Goal: Information Seeking & Learning: Learn about a topic

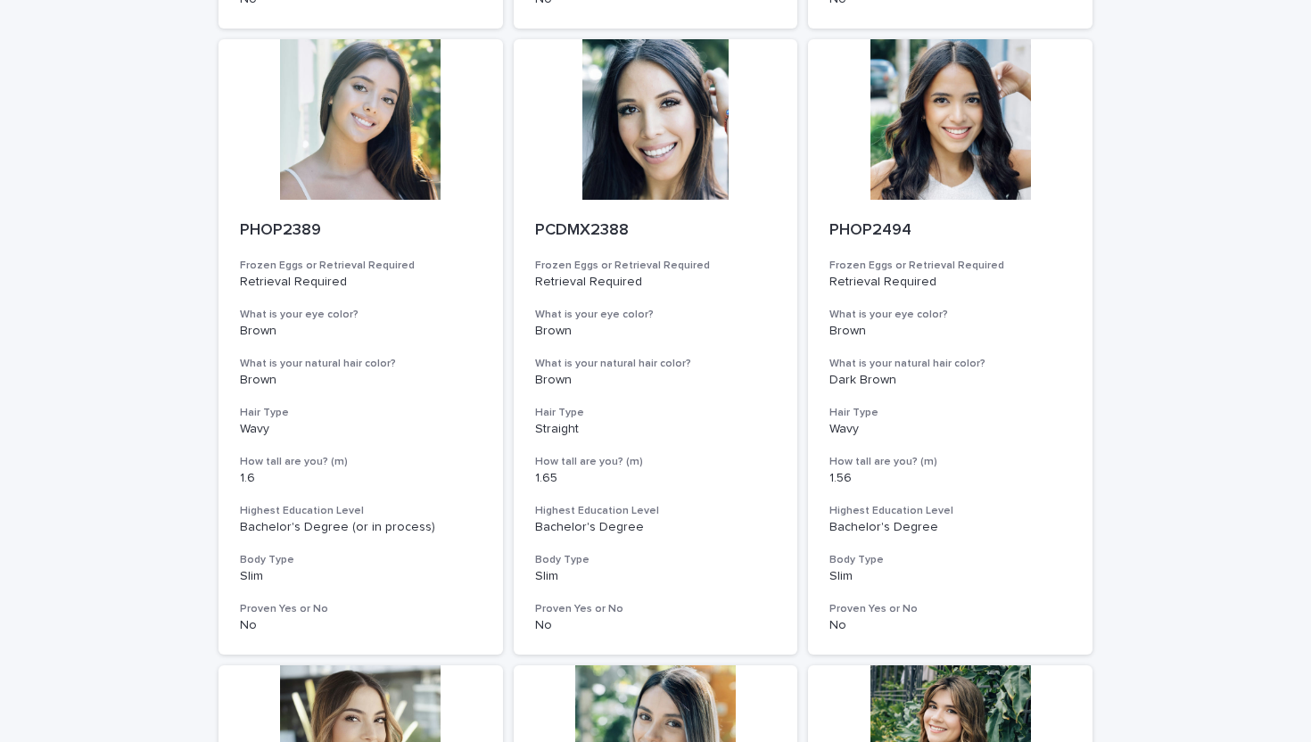
scroll to position [2121, 0]
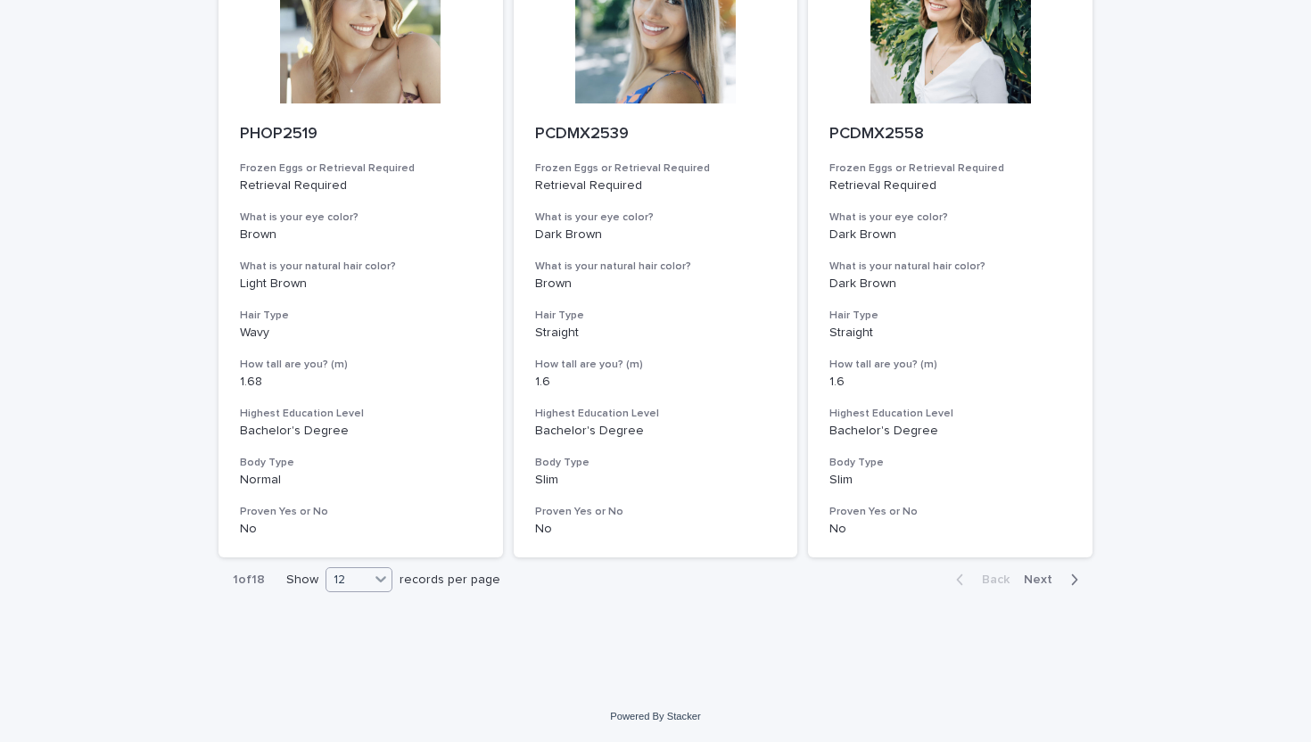
click at [370, 573] on div at bounding box center [380, 578] width 21 height 21
click at [359, 649] on div "36" at bounding box center [359, 646] width 65 height 21
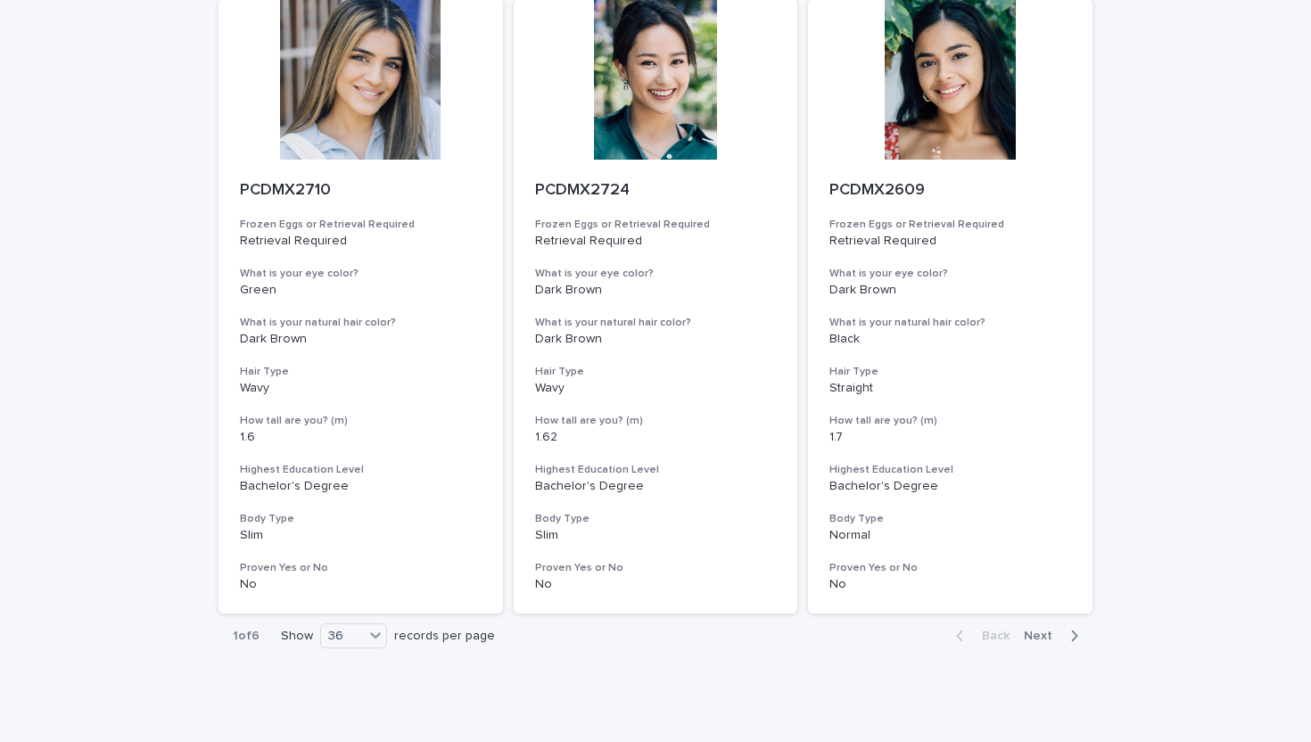
scroll to position [7128, 0]
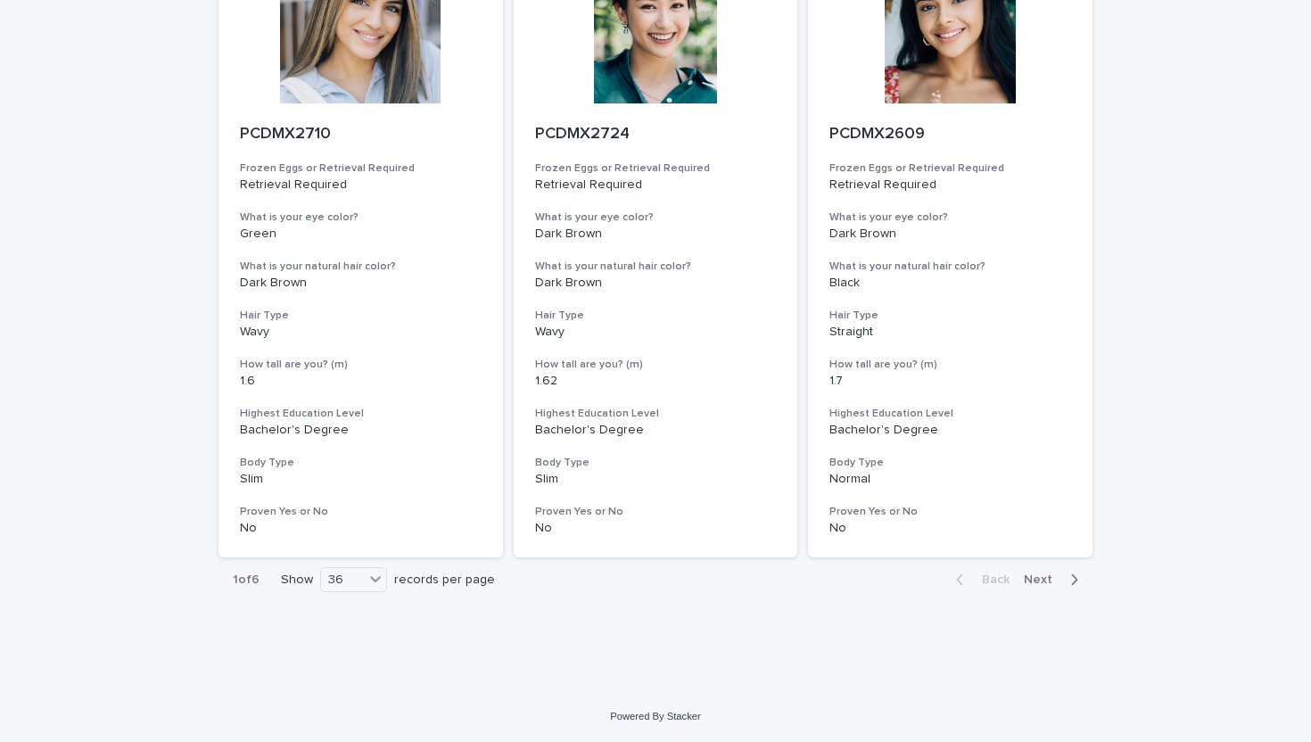
click at [1035, 576] on span "Next" at bounding box center [1043, 580] width 39 height 12
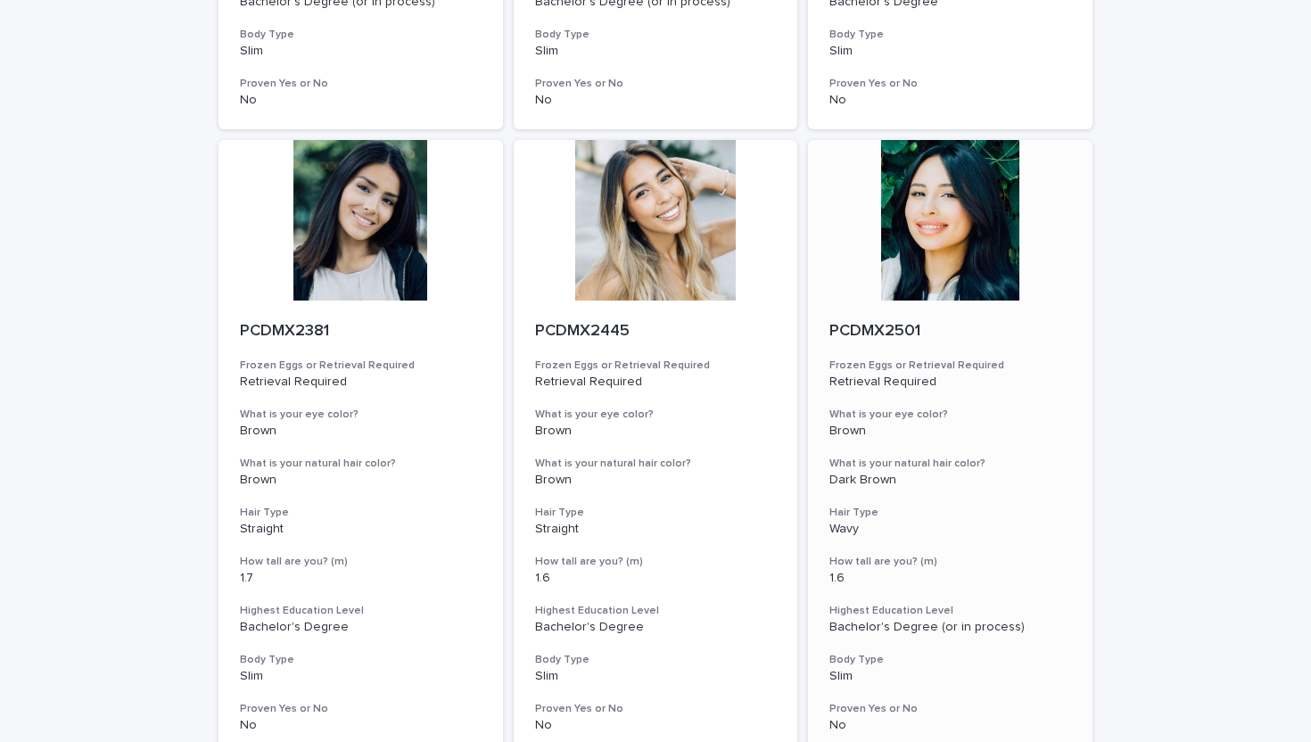
scroll to position [7128, 0]
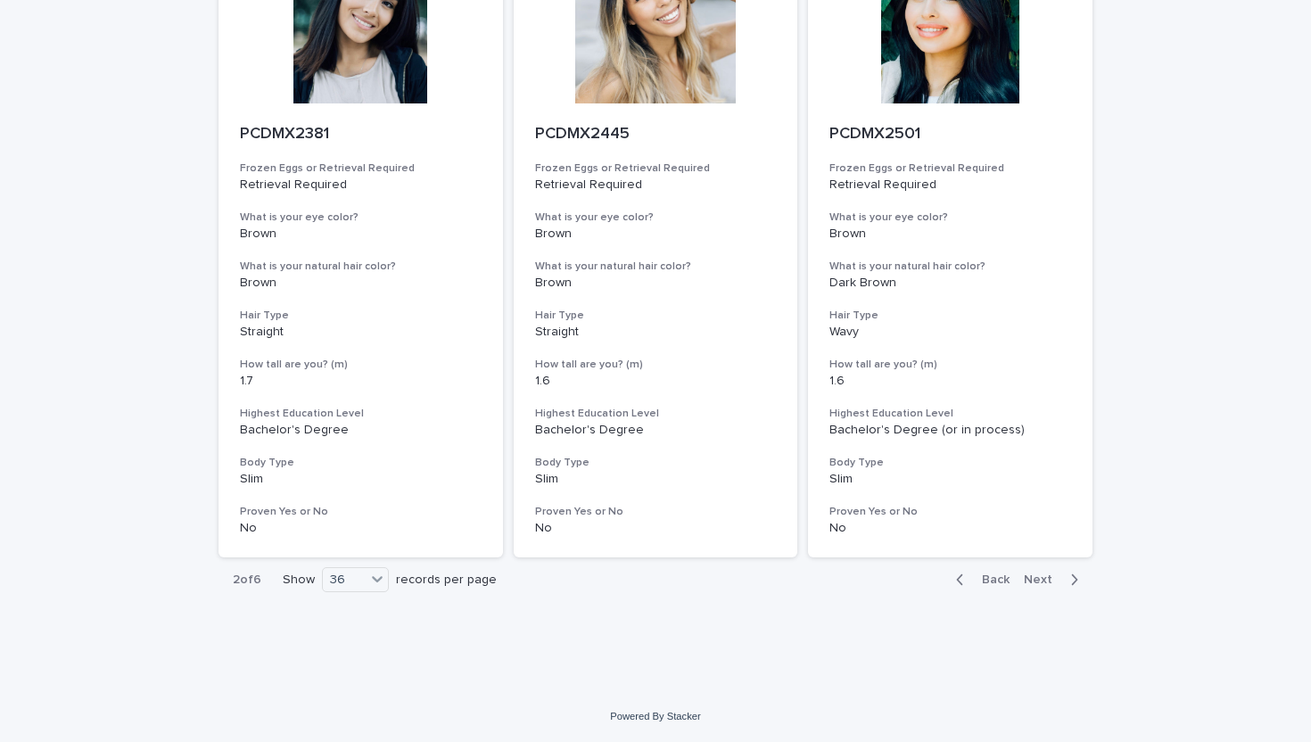
click at [1045, 574] on span "Next" at bounding box center [1043, 580] width 39 height 12
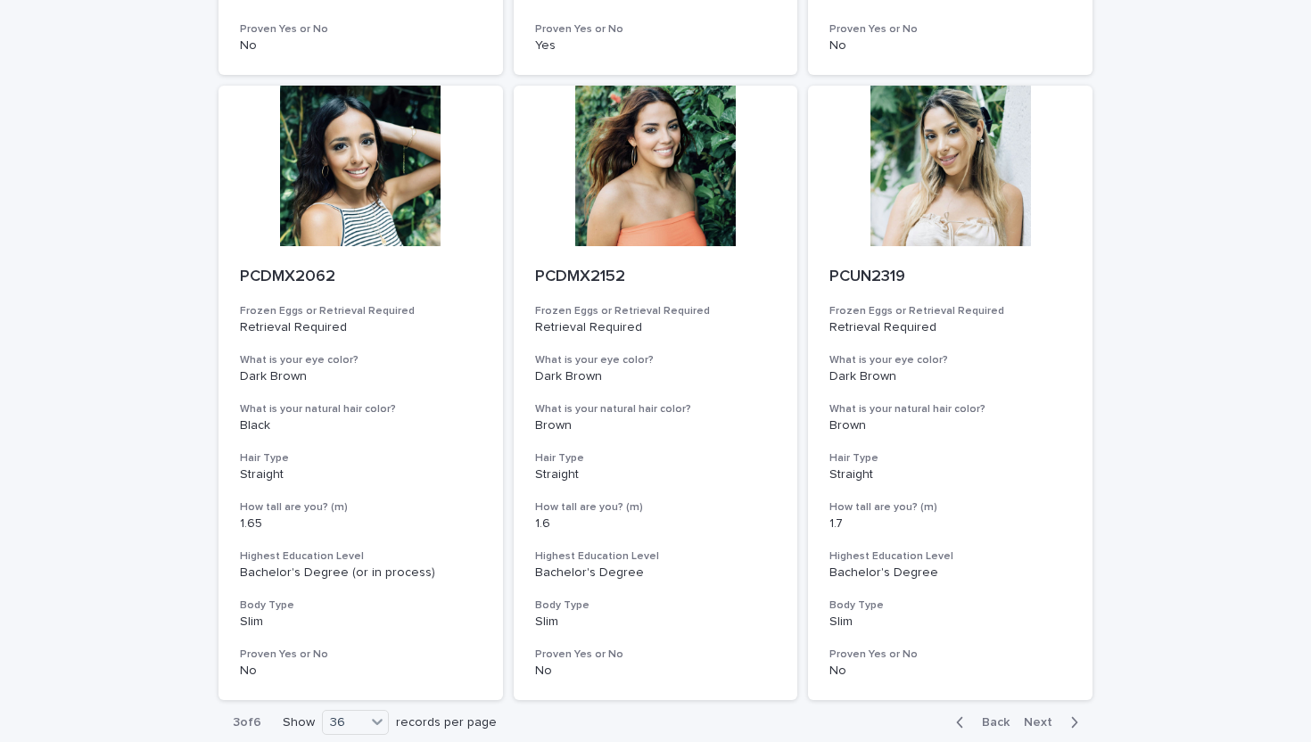
scroll to position [7128, 0]
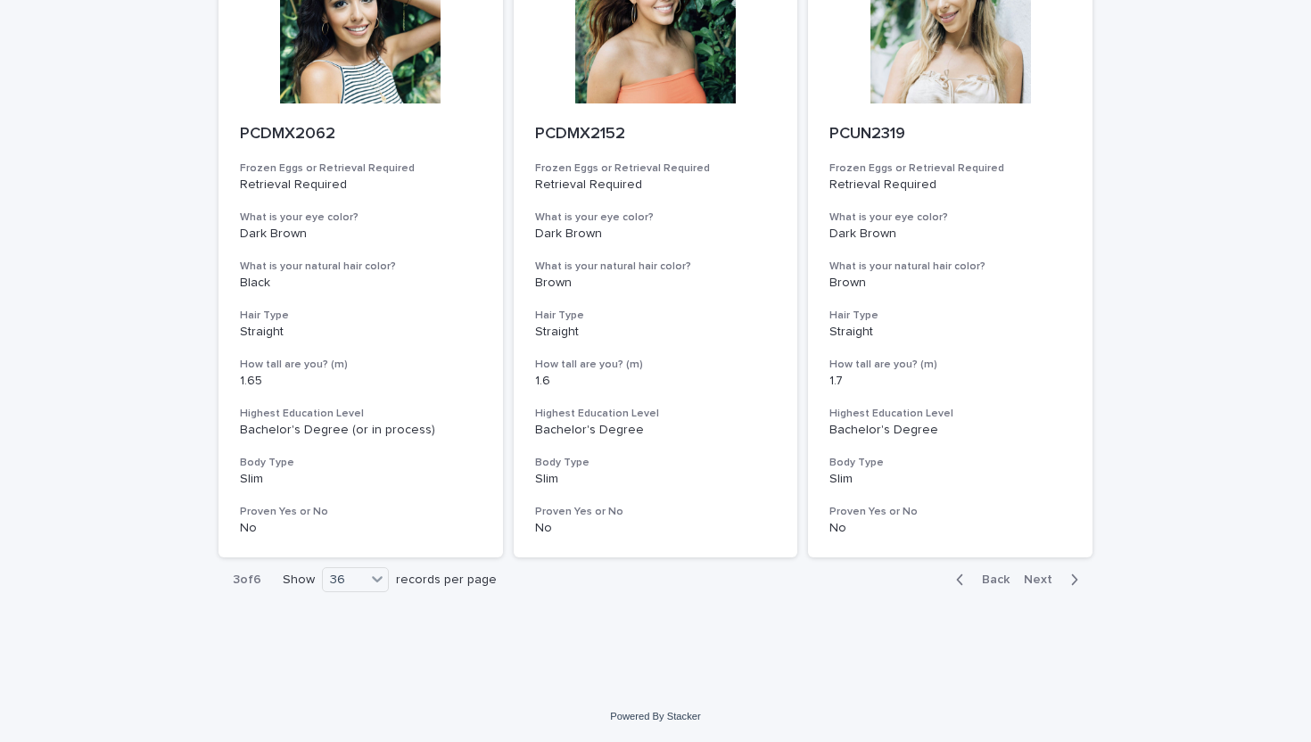
click at [1043, 578] on span "Next" at bounding box center [1043, 580] width 39 height 12
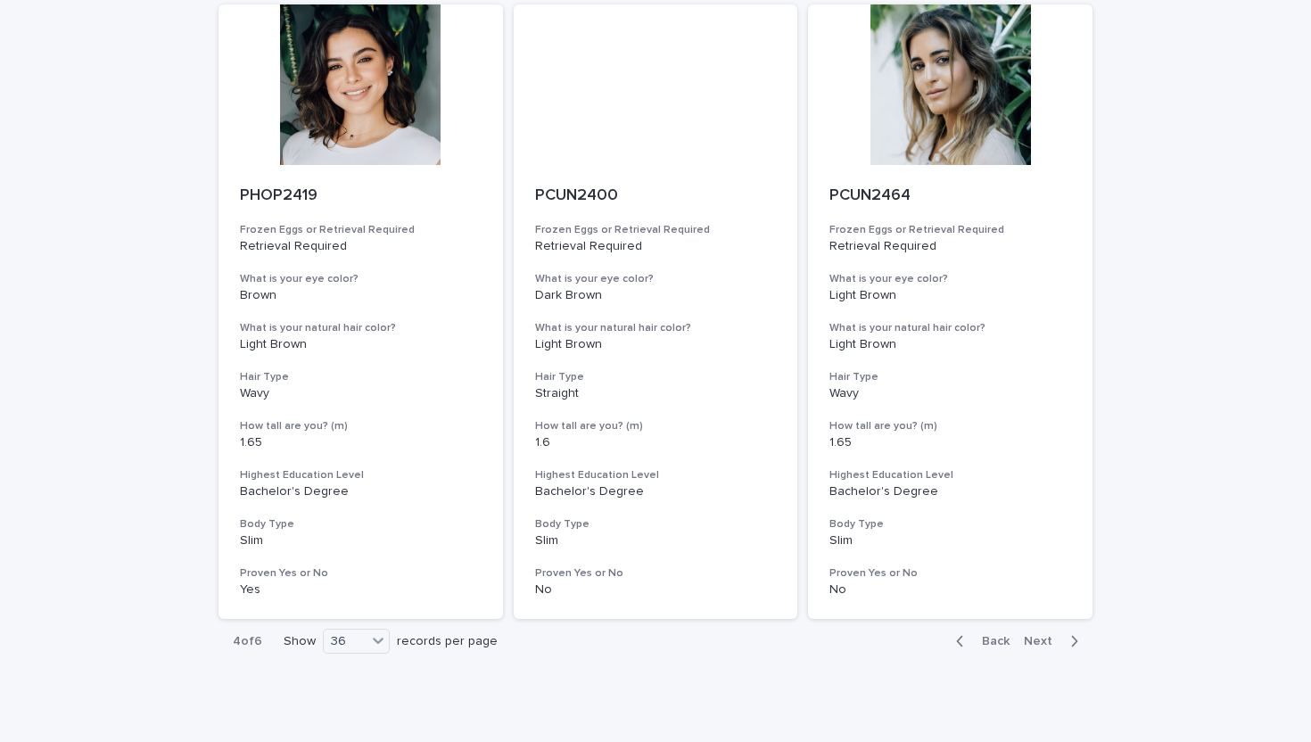
scroll to position [7128, 0]
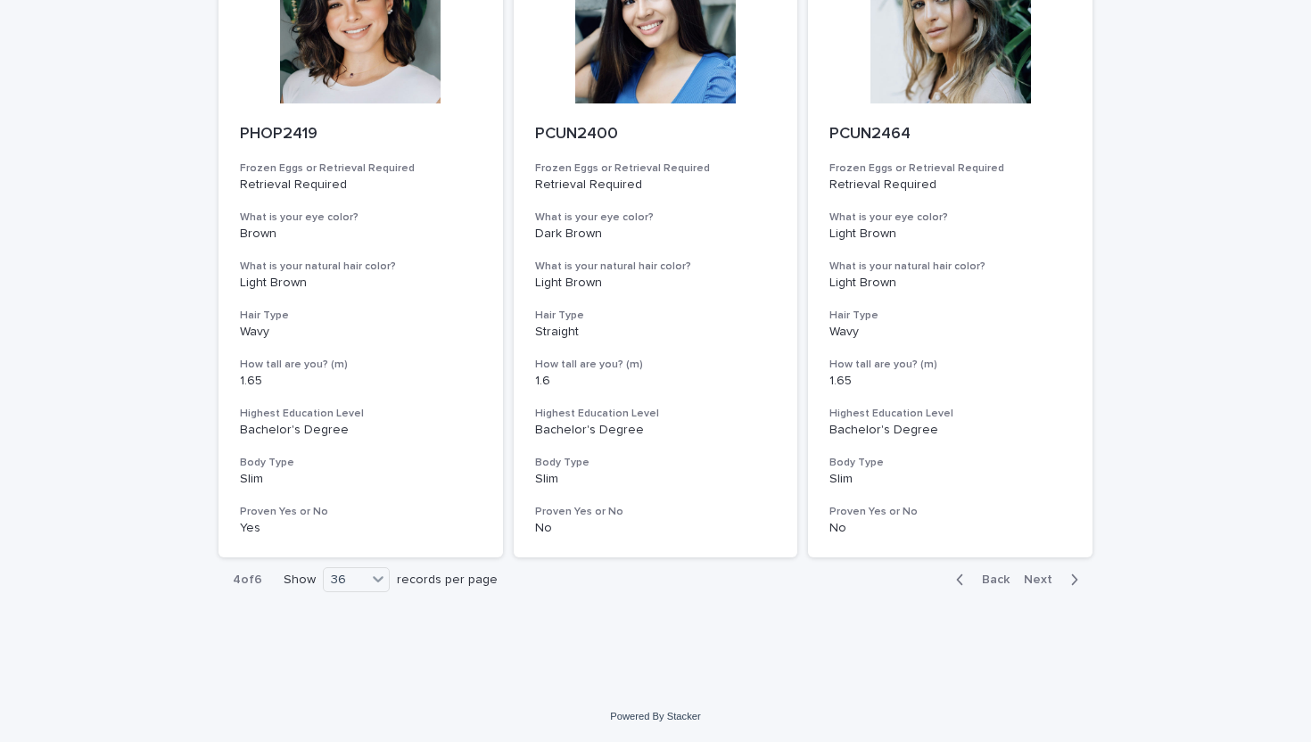
click at [1043, 578] on span "Next" at bounding box center [1043, 580] width 39 height 12
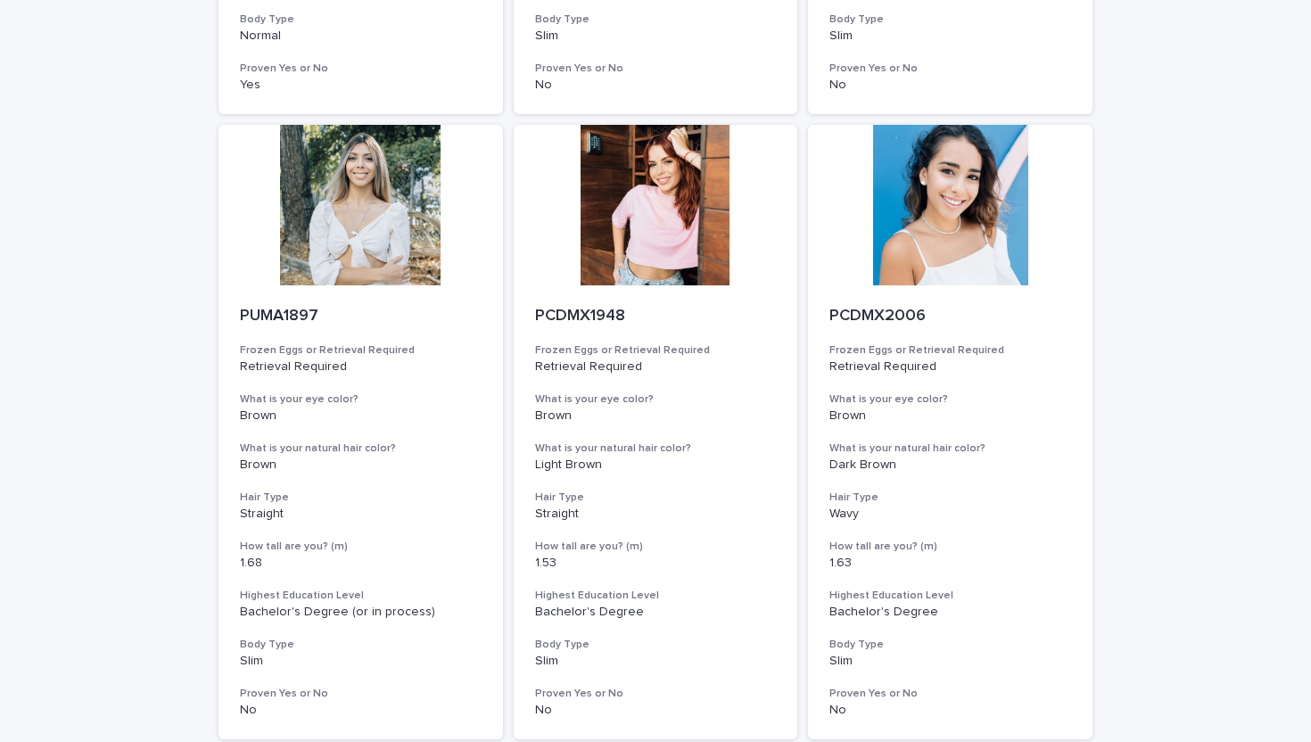
scroll to position [7128, 0]
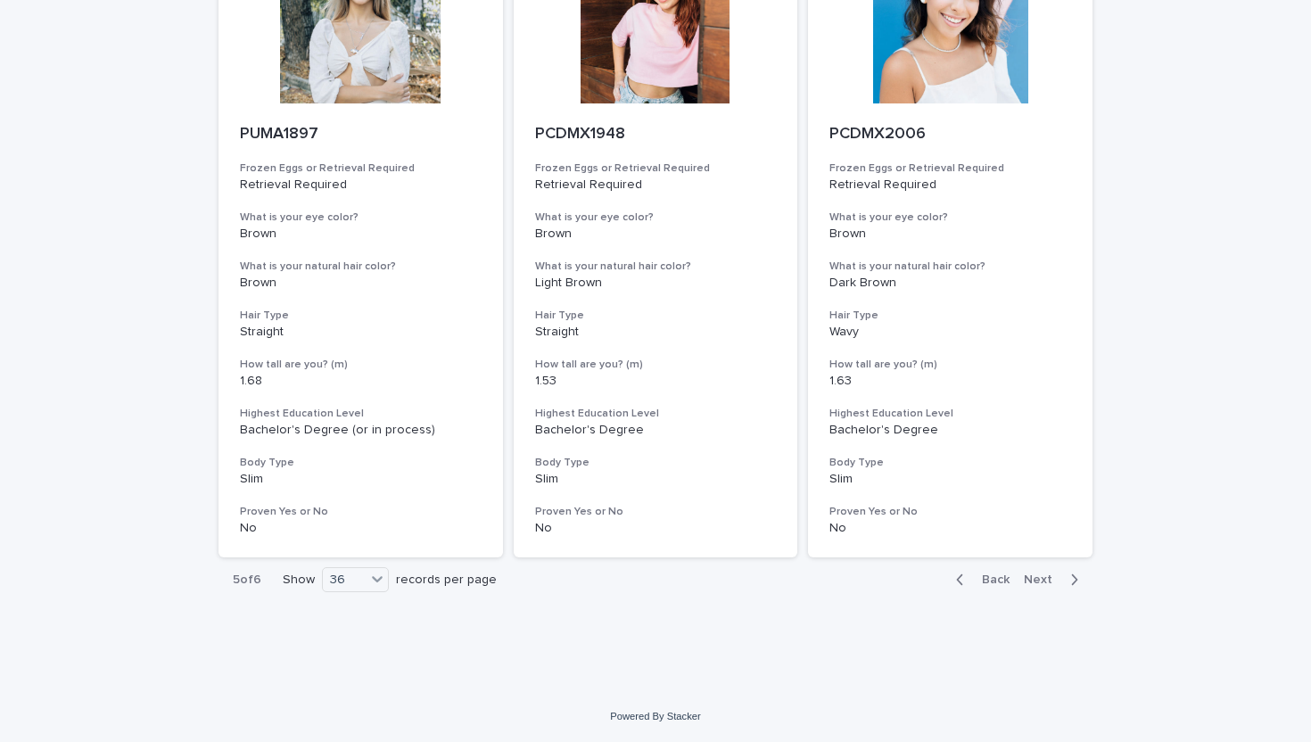
click at [1043, 578] on span "Next" at bounding box center [1043, 580] width 39 height 12
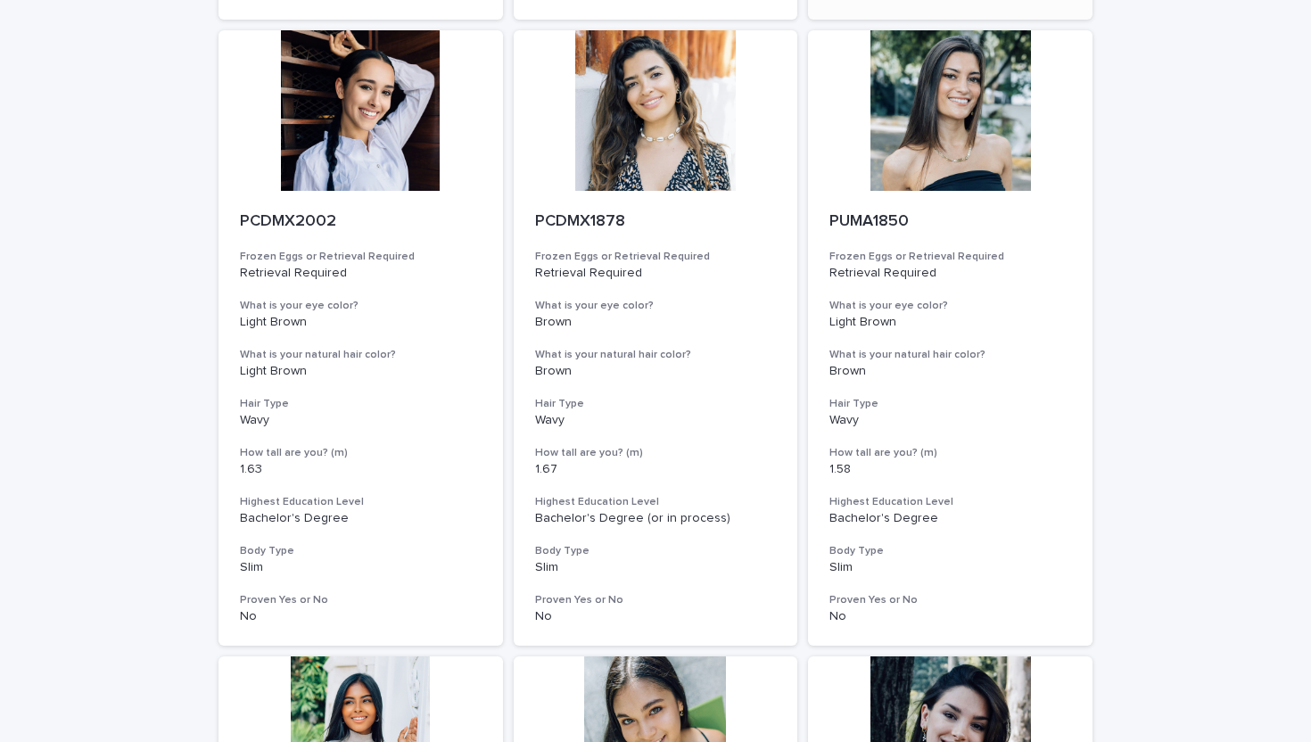
scroll to position [2441, 0]
